Goal: Task Accomplishment & Management: Manage account settings

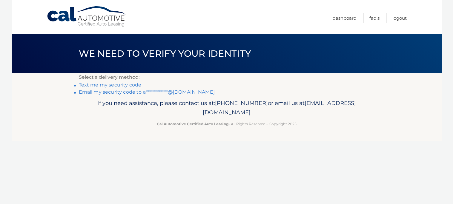
click at [130, 86] on link "Text me my security code" at bounding box center [110, 85] width 63 height 6
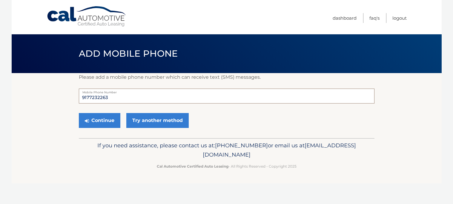
click at [121, 101] on input "9177232263" at bounding box center [227, 96] width 296 height 15
type input "9179127210"
click at [90, 123] on button "Continue" at bounding box center [99, 120] width 41 height 15
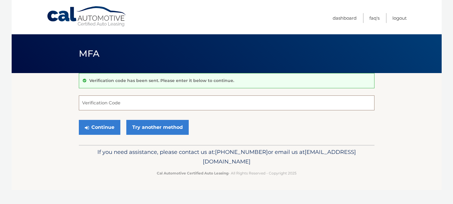
click at [119, 106] on input "Verification Code" at bounding box center [227, 103] width 296 height 15
type input "134393"
click at [88, 127] on icon "submit" at bounding box center [87, 127] width 4 height 5
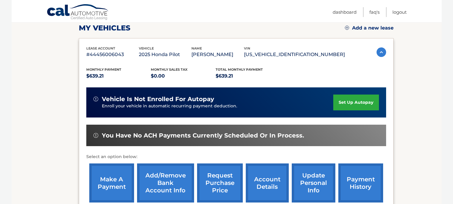
scroll to position [87, 0]
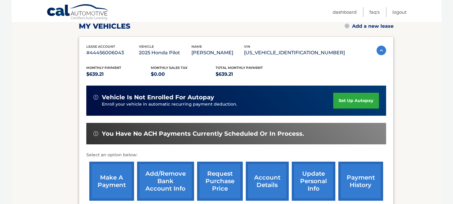
click at [360, 103] on link "set up autopay" at bounding box center [355, 101] width 45 height 16
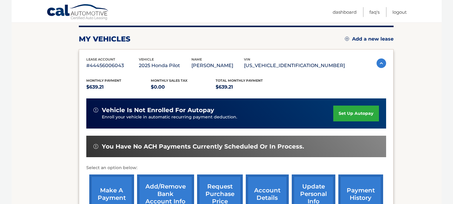
scroll to position [76, 0]
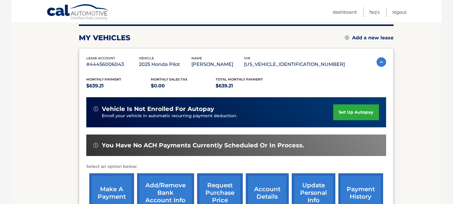
click at [347, 115] on link "set up autopay" at bounding box center [355, 112] width 45 height 16
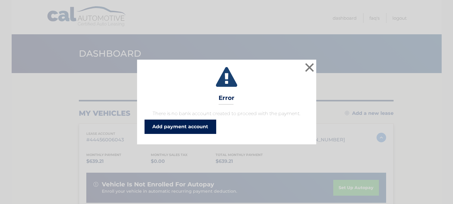
click at [173, 129] on link "Add payment account" at bounding box center [181, 127] width 72 height 14
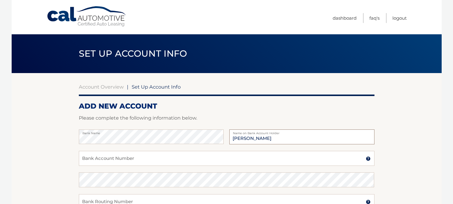
type input "Ryan Warnock"
click at [156, 156] on input "Bank Account Number" at bounding box center [227, 158] width 296 height 15
type input "0316007608"
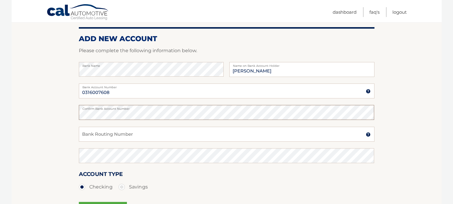
scroll to position [81, 0]
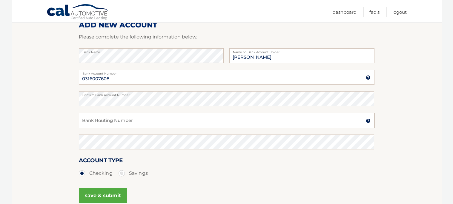
click at [140, 117] on input "Bank Routing Number" at bounding box center [227, 120] width 296 height 15
type input "231372691"
click at [171, 182] on div "Account Type Checking Savings" at bounding box center [227, 171] width 296 height 30
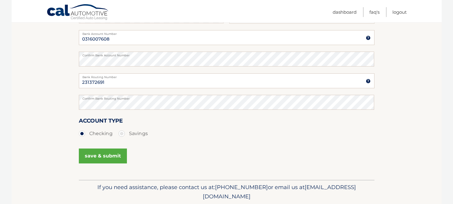
scroll to position [122, 0]
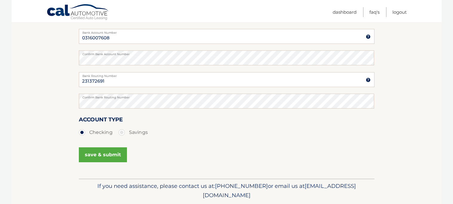
click at [95, 156] on button "save & submit" at bounding box center [103, 154] width 48 height 15
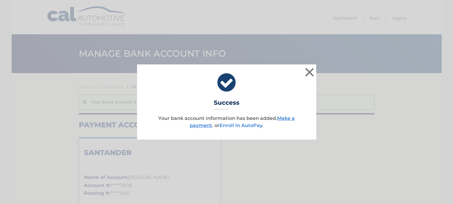
click at [253, 128] on link "Enroll In AutoPay" at bounding box center [240, 126] width 43 height 6
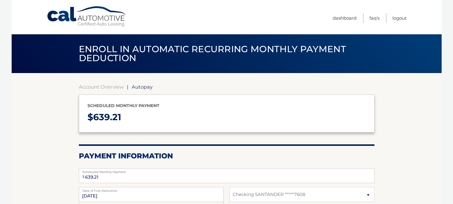
select select "MTEzNGFjYzEtNDhmOC00N2U2LTkwYTctNGNhZTRhNjYxMjBm"
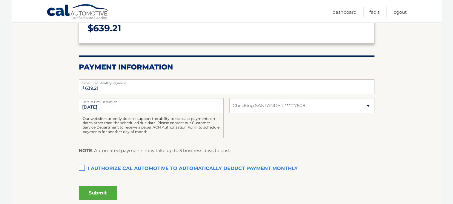
scroll to position [91, 0]
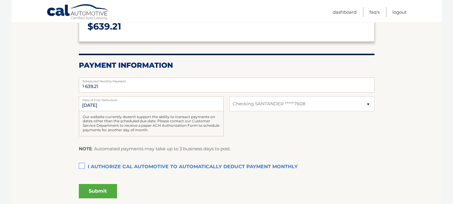
click at [82, 165] on label "I authorize cal automotive to automatically deduct payment monthly This checkbo…" at bounding box center [227, 167] width 296 height 12
click at [0, 0] on input "I authorize cal automotive to automatically deduct payment monthly This checkbo…" at bounding box center [0, 0] width 0 height 0
click at [101, 188] on button "Submit" at bounding box center [98, 191] width 38 height 14
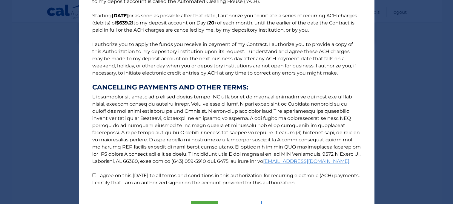
scroll to position [78, 0]
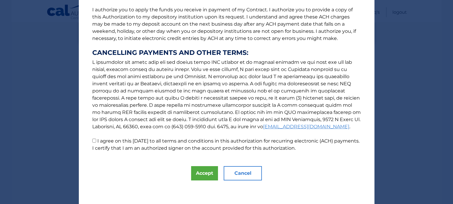
click at [94, 141] on input "I agree on this 09/22/2025 to all terms and conditions in this authorization fo…" at bounding box center [94, 141] width 4 height 4
checkbox input "true"
click at [202, 175] on button "Accept" at bounding box center [204, 173] width 27 height 14
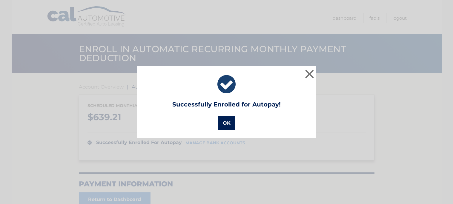
click at [228, 126] on button "OK" at bounding box center [226, 123] width 17 height 14
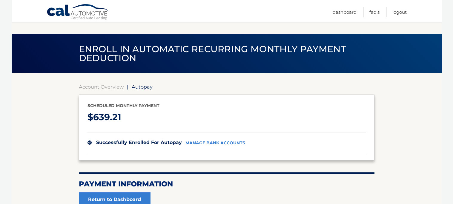
scroll to position [62, 0]
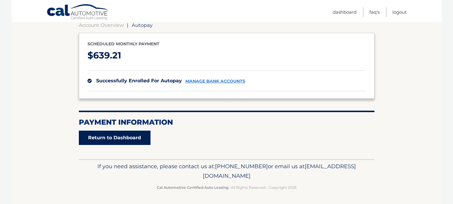
click at [127, 131] on link "Return to Dashboard" at bounding box center [115, 138] width 72 height 14
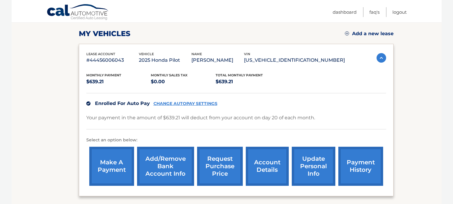
scroll to position [77, 0]
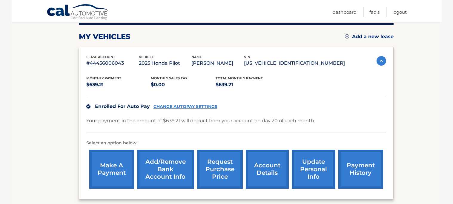
click at [264, 168] on link "account details" at bounding box center [267, 169] width 43 height 39
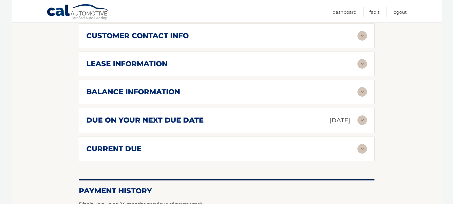
scroll to position [295, 0]
click at [361, 93] on img at bounding box center [362, 92] width 10 height 10
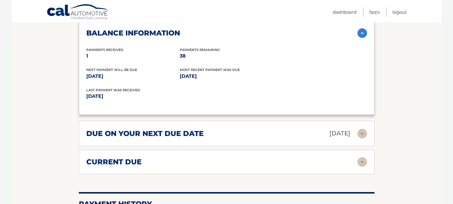
scroll to position [355, 0]
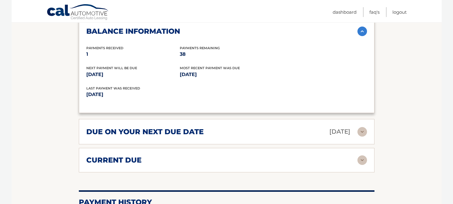
click at [360, 162] on img at bounding box center [362, 161] width 10 height 10
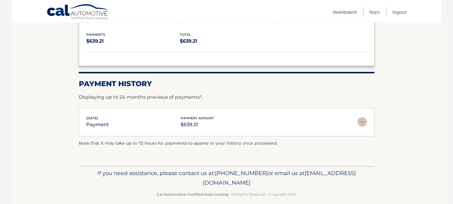
scroll to position [523, 0]
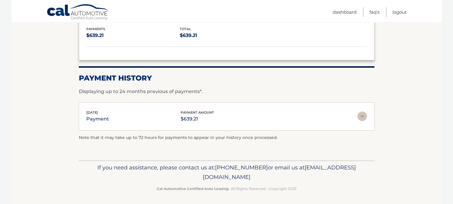
click at [362, 119] on img at bounding box center [362, 117] width 10 height 10
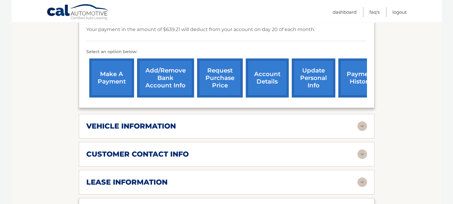
scroll to position [171, 0]
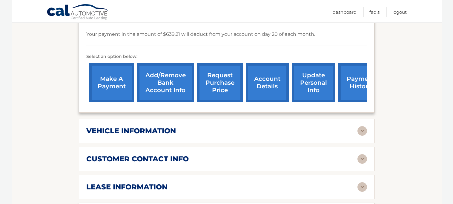
click at [119, 85] on link "make a payment" at bounding box center [111, 82] width 45 height 39
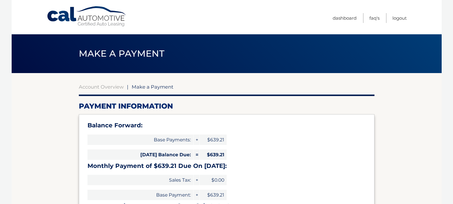
select select "MTEzNGFjYzEtNDhmOC00N2U2LTkwYTctNGNhZTRhNjYxMjBm"
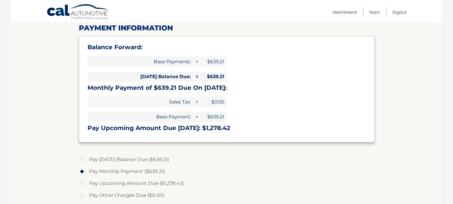
scroll to position [79, 0]
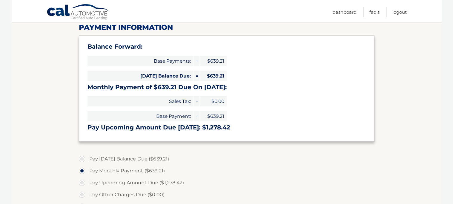
click at [83, 160] on label "Pay Today's Balance Due ($639.21)" at bounding box center [227, 159] width 296 height 12
click at [83, 160] on input "Pay Today's Balance Due ($639.21)" at bounding box center [84, 158] width 6 height 10
radio input "true"
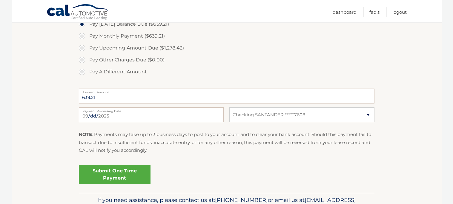
scroll to position [216, 0]
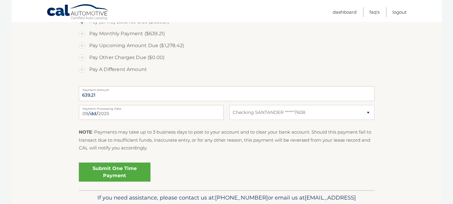
click at [103, 170] on link "Submit One Time Payment" at bounding box center [115, 172] width 72 height 19
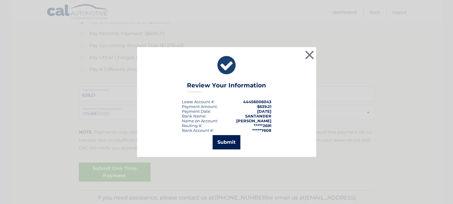
click at [220, 148] on button "Submit" at bounding box center [227, 142] width 28 height 14
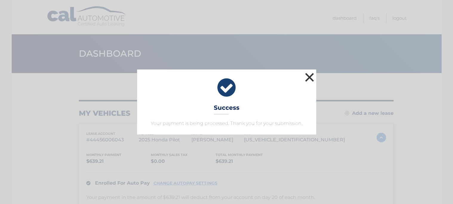
click at [309, 76] on button "×" at bounding box center [310, 77] width 12 height 12
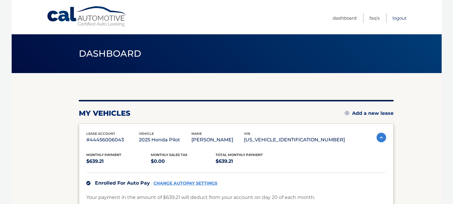
click at [398, 20] on link "Logout" at bounding box center [399, 18] width 14 height 10
